Goal: Navigation & Orientation: Understand site structure

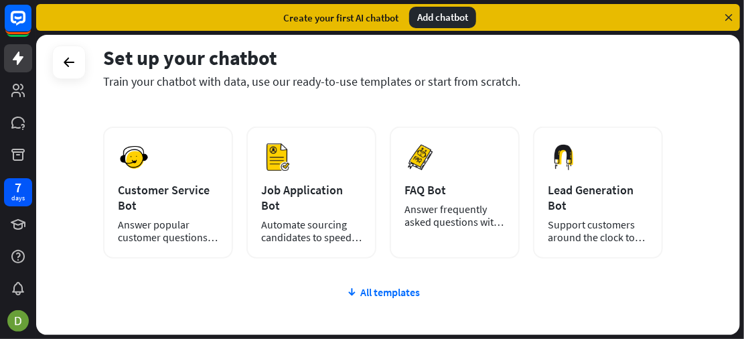
scroll to position [281, 0]
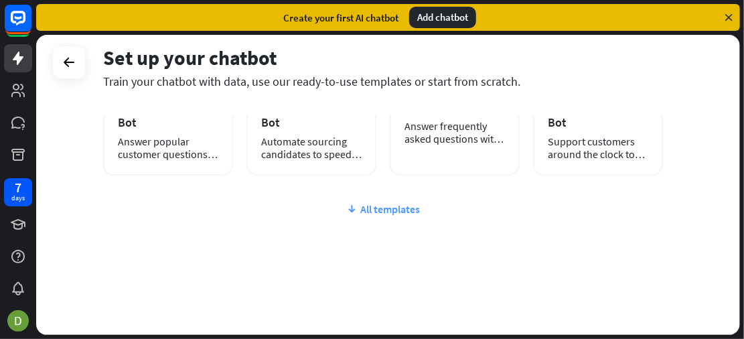
click at [378, 212] on div "All templates" at bounding box center [383, 208] width 560 height 13
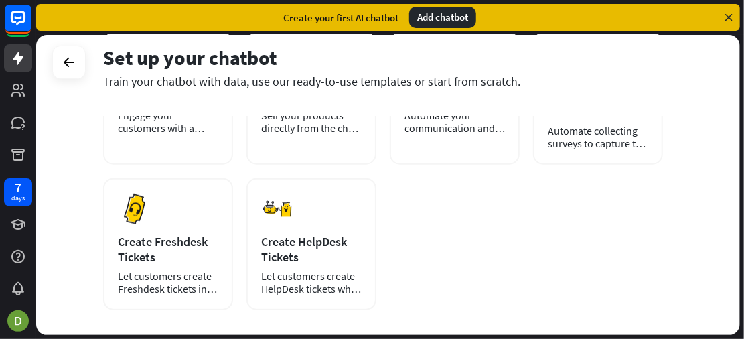
scroll to position [503, 0]
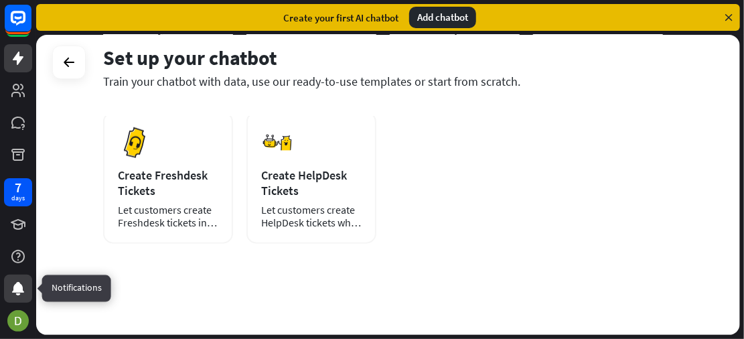
click at [11, 290] on icon at bounding box center [18, 288] width 16 height 16
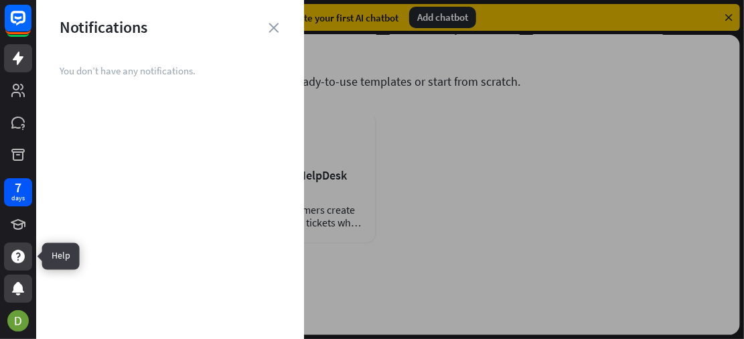
click at [11, 252] on icon at bounding box center [18, 256] width 16 height 16
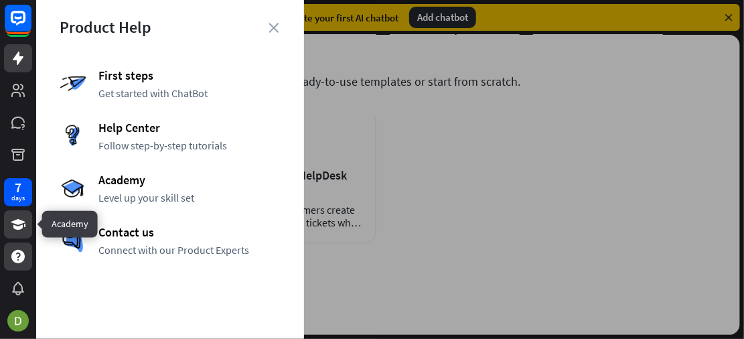
click at [12, 232] on link at bounding box center [18, 224] width 28 height 28
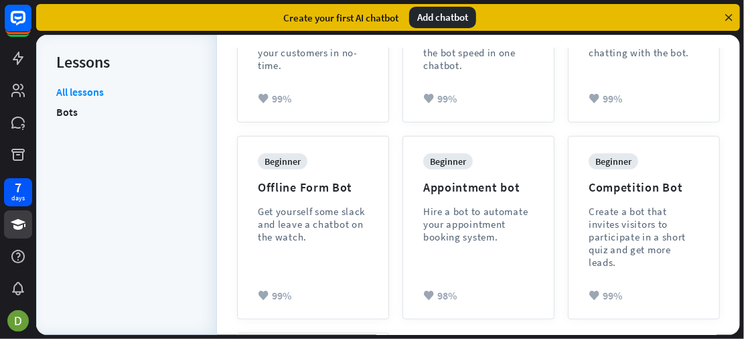
scroll to position [606, 0]
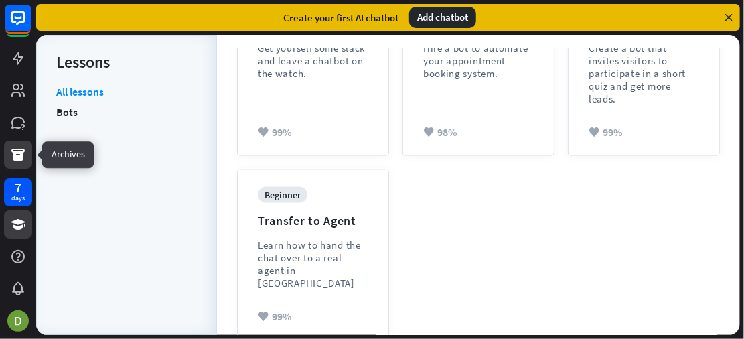
click at [15, 163] on link at bounding box center [18, 155] width 28 height 28
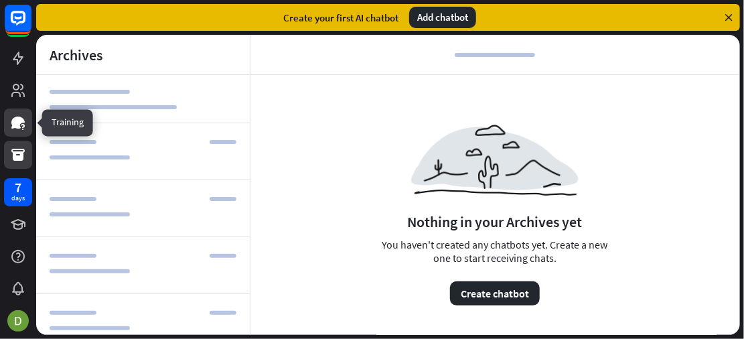
click at [15, 135] on link at bounding box center [18, 122] width 28 height 28
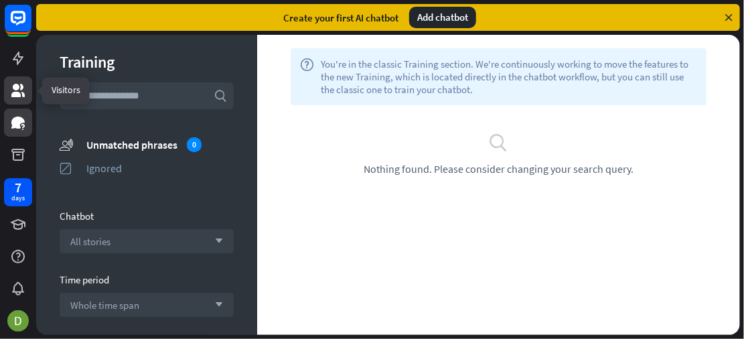
click at [11, 84] on icon at bounding box center [18, 90] width 16 height 16
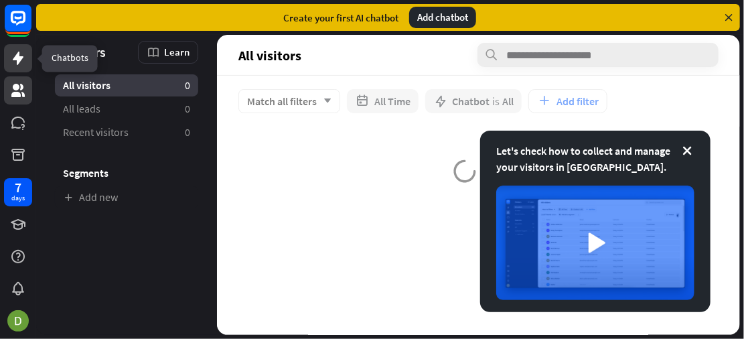
click at [17, 61] on icon at bounding box center [18, 58] width 11 height 13
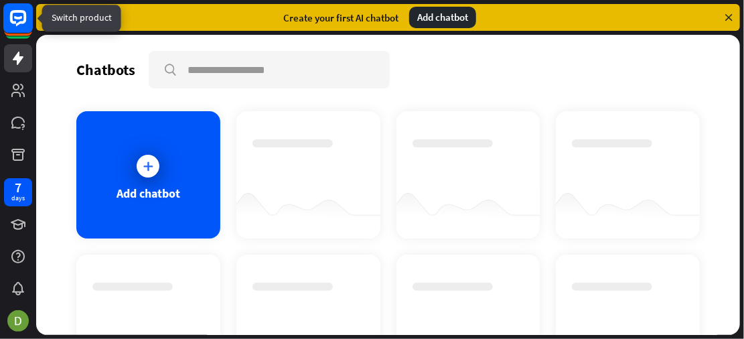
click at [19, 15] on rect at bounding box center [17, 17] width 29 height 29
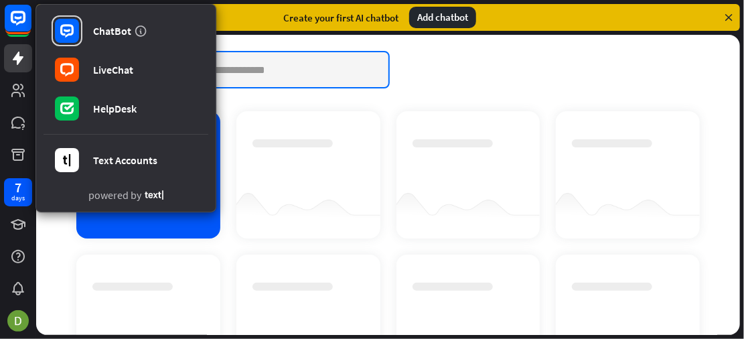
click at [309, 69] on input "text" at bounding box center [269, 69] width 238 height 35
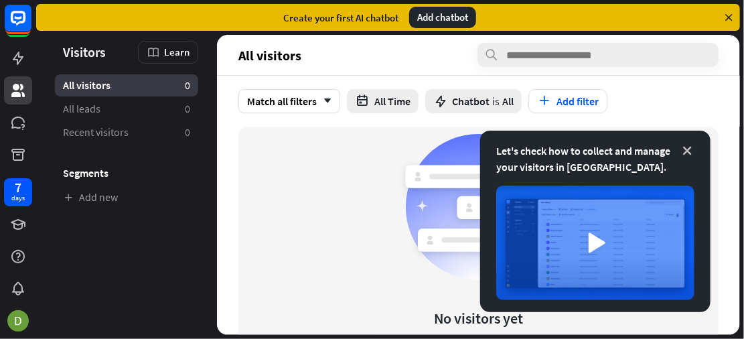
click at [692, 147] on icon at bounding box center [686, 150] width 13 height 13
